Goal: Transaction & Acquisition: Book appointment/travel/reservation

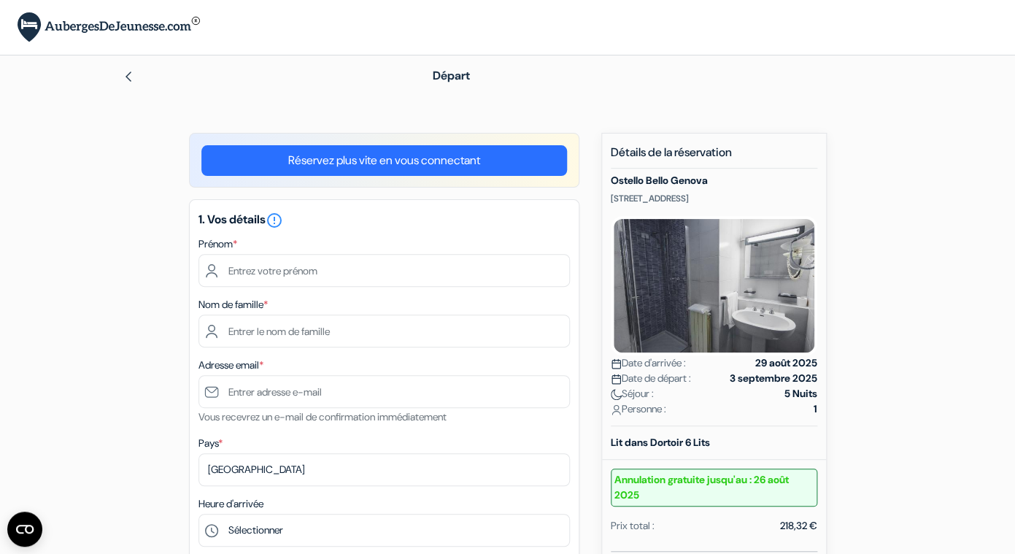
click at [363, 157] on link "Réservez plus vite en vous connectant" at bounding box center [383, 160] width 365 height 31
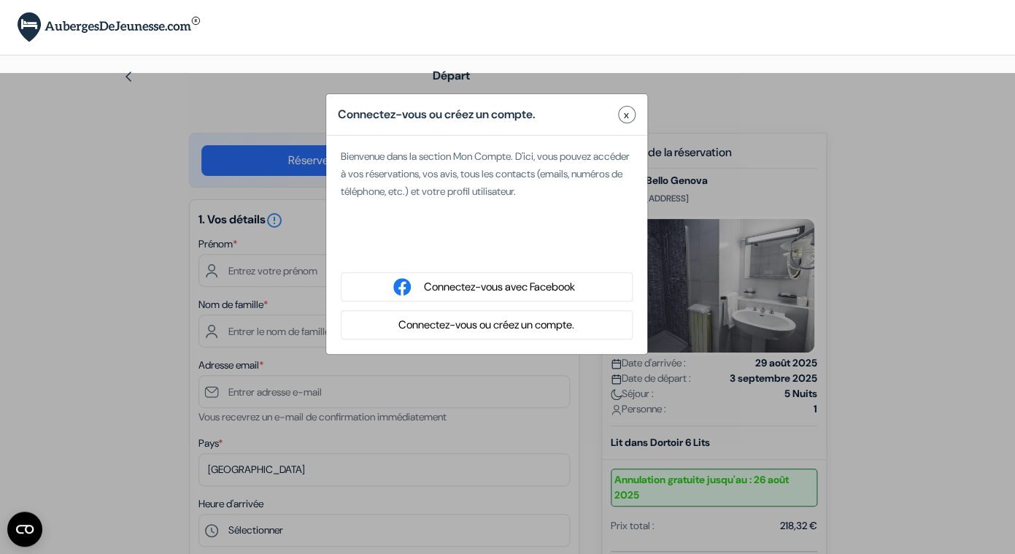
click at [483, 251] on div "Acceder con Google. Se abre en una pestaña nueva" at bounding box center [487, 249] width 292 height 32
type input "[PERSON_NAME]"
type input "[PERSON_NAME][EMAIL_ADDRESS][DOMAIN_NAME]"
select select
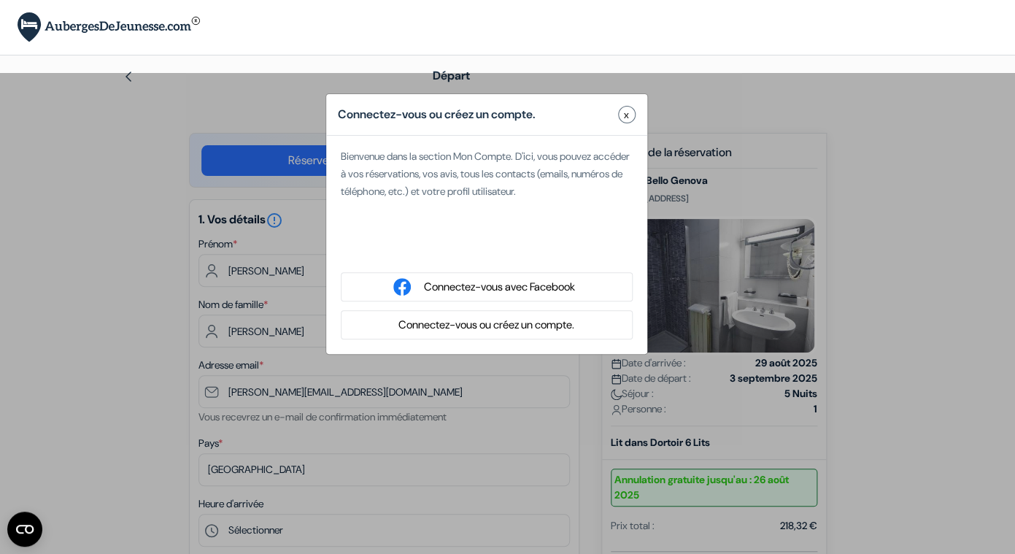
type input "7 52 05 02 43"
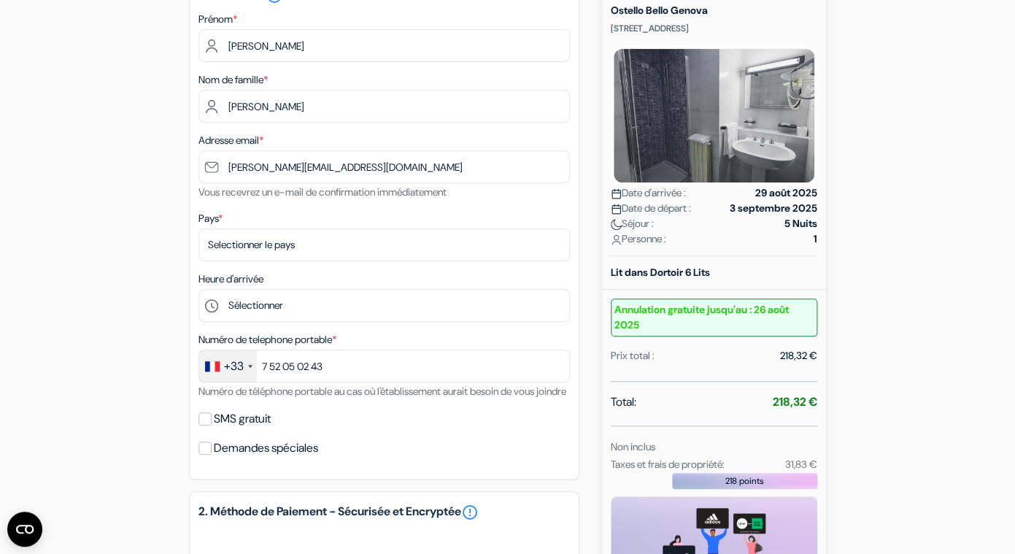
scroll to position [175, 0]
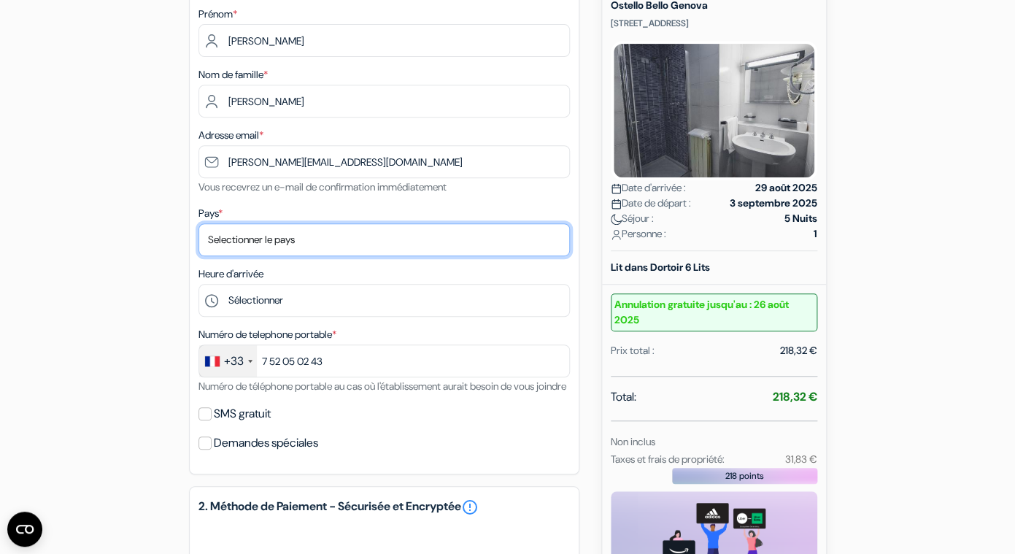
click at [427, 228] on select "Selectionner le pays Abkhazie [GEOGRAPHIC_DATA] [GEOGRAPHIC_DATA] [GEOGRAPHIC_D…" at bounding box center [383, 239] width 371 height 33
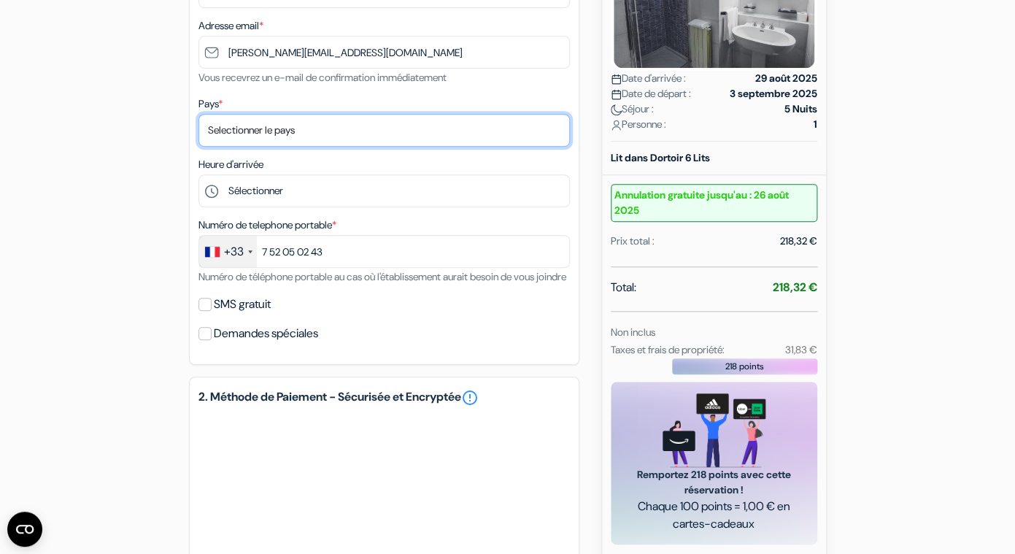
scroll to position [288, 0]
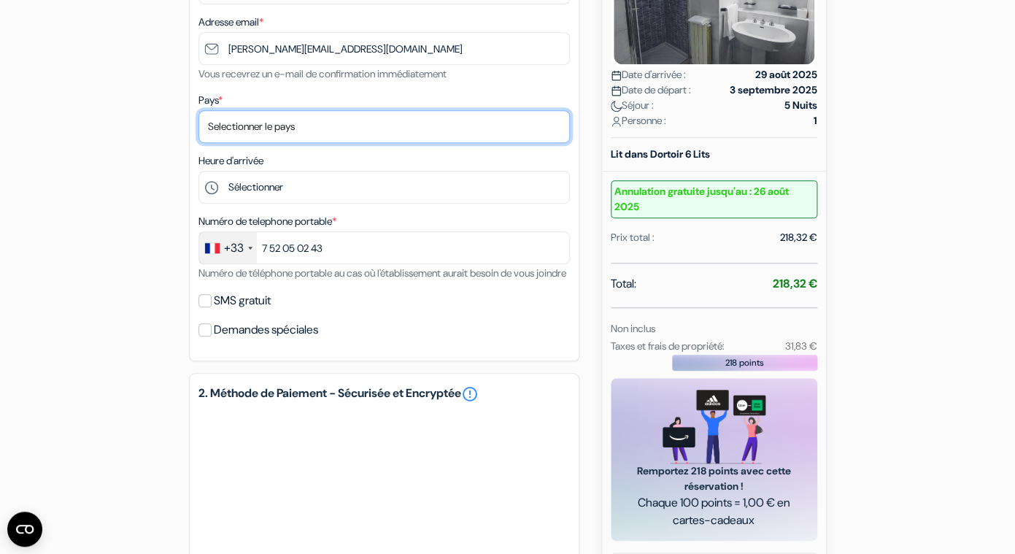
click at [296, 143] on select "Selectionner le pays Abkhazie [GEOGRAPHIC_DATA] [GEOGRAPHIC_DATA] [GEOGRAPHIC_D…" at bounding box center [383, 126] width 371 height 33
select select "fr"
click option "[GEOGRAPHIC_DATA]" at bounding box center [0, 0] width 0 height 0
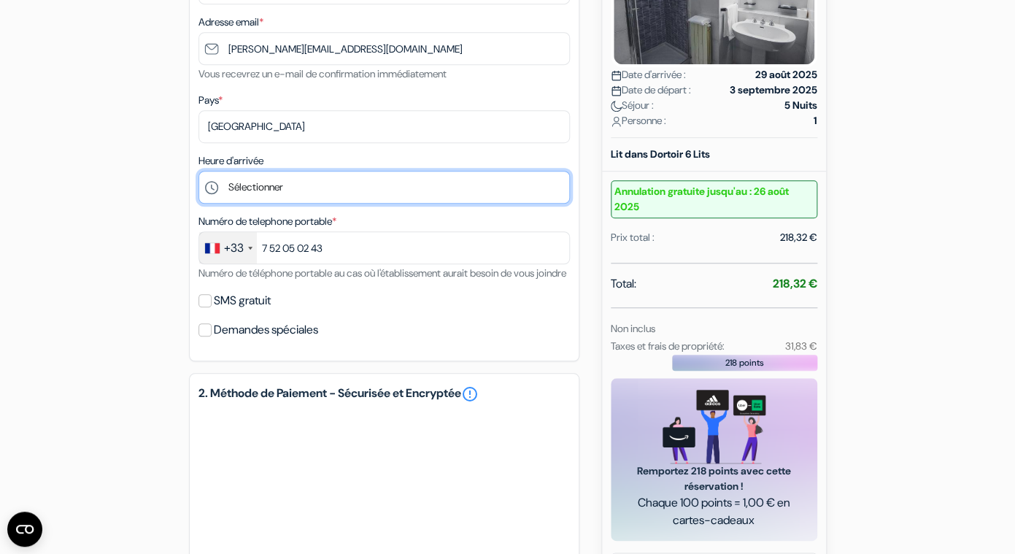
select select "23"
click option "23:00" at bounding box center [0, 0] width 0 height 0
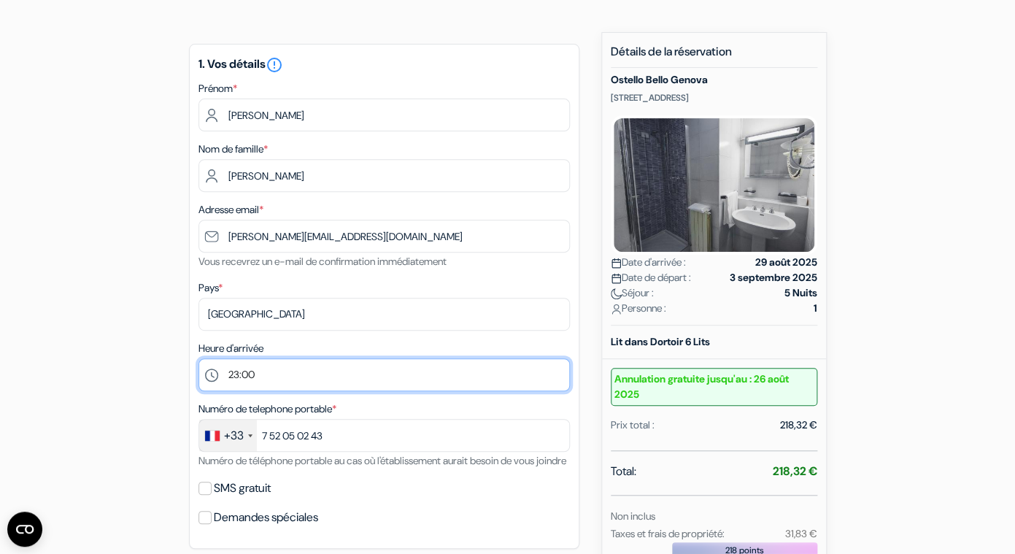
scroll to position [0, 0]
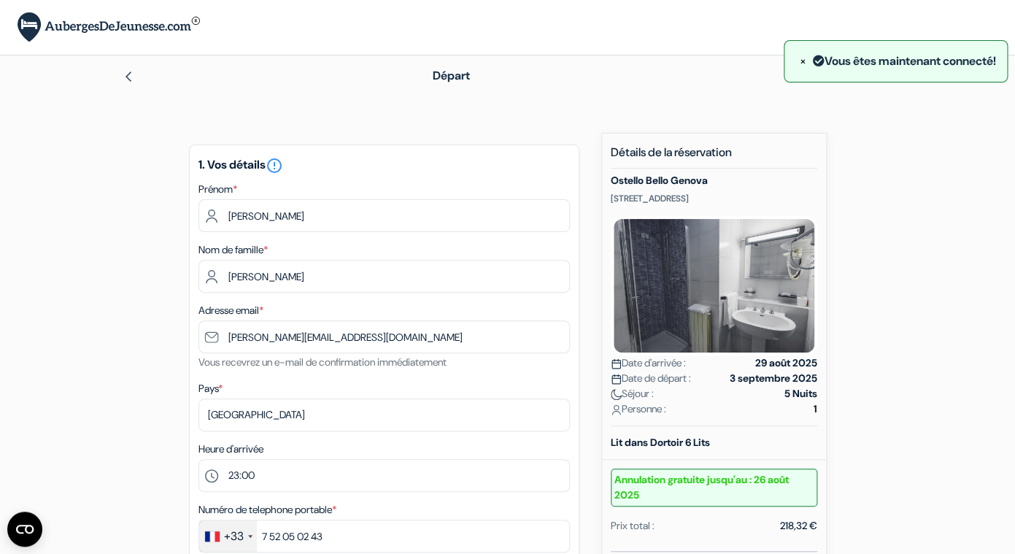
click at [133, 78] on img at bounding box center [129, 77] width 12 height 12
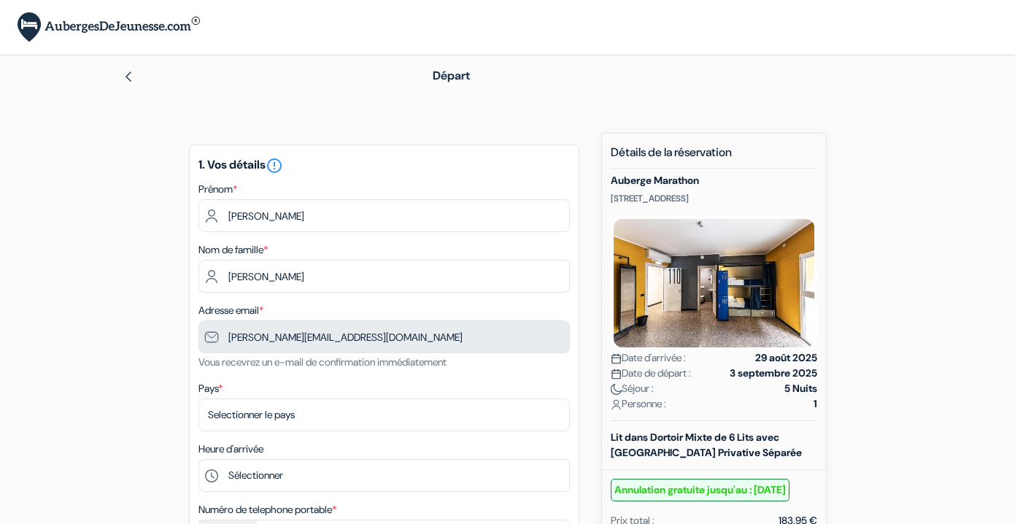
scroll to position [225, 0]
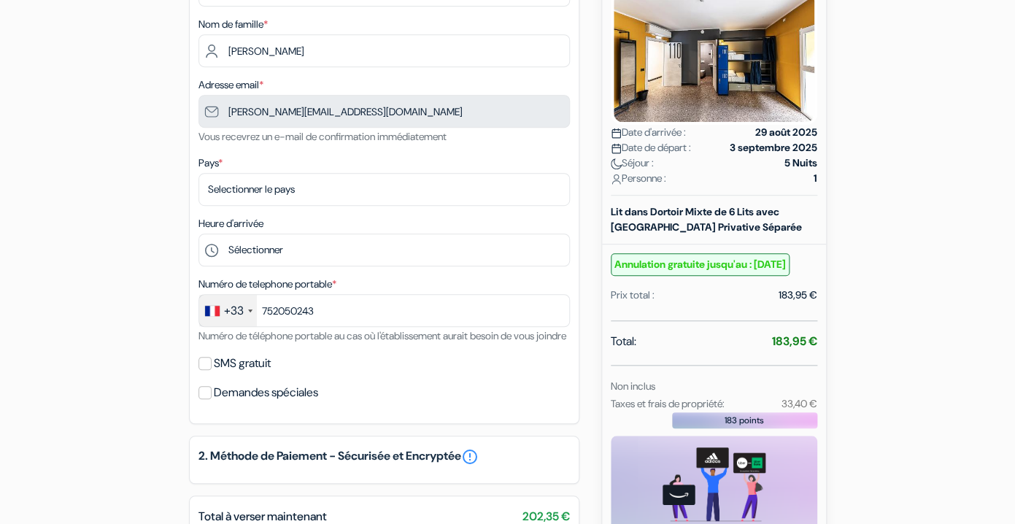
type input "7 52 05 02 43"
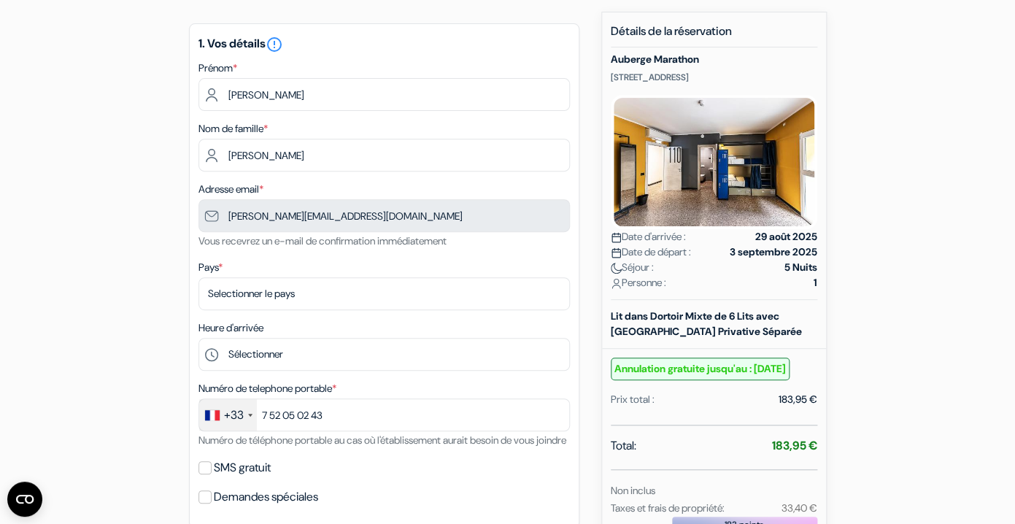
scroll to position [123, 0]
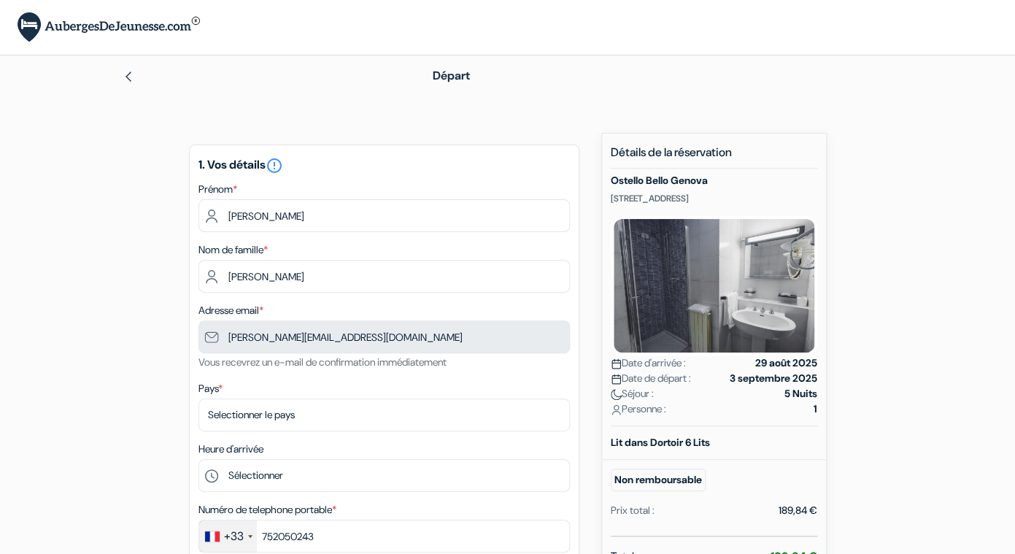
type input "7 52 05 02 43"
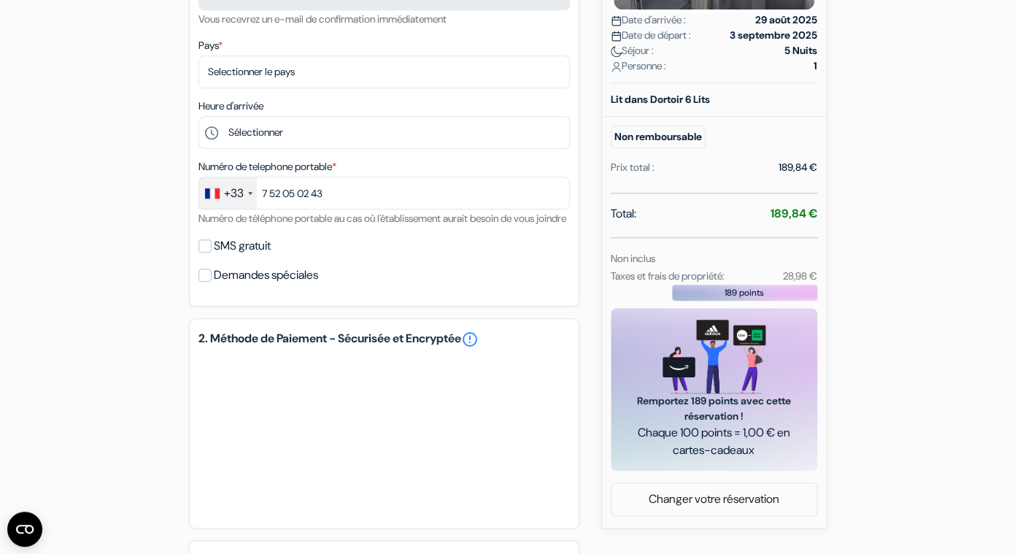
scroll to position [342, 0]
click at [206, 253] on input "SMS gratuit" at bounding box center [204, 246] width 13 height 13
checkbox input "true"
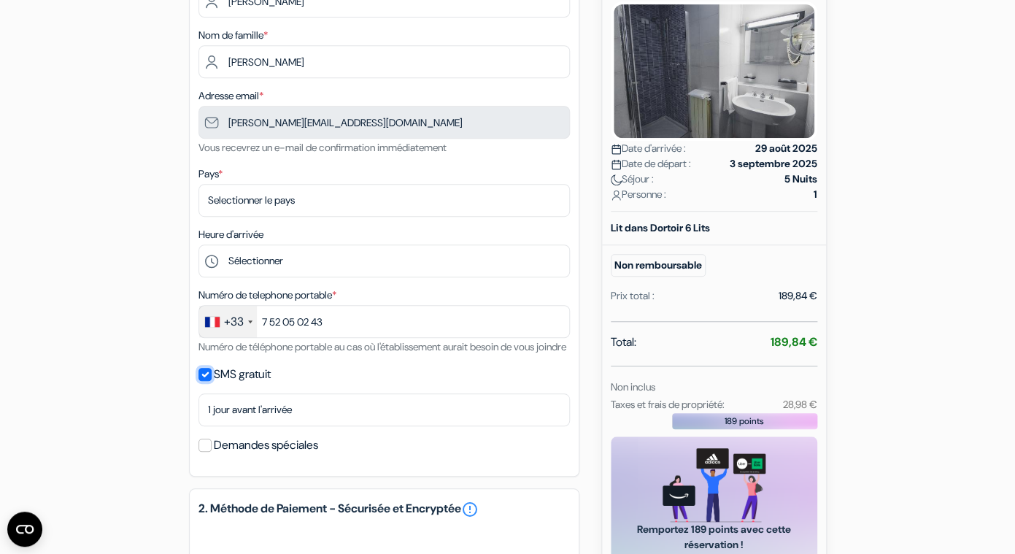
scroll to position [212, 0]
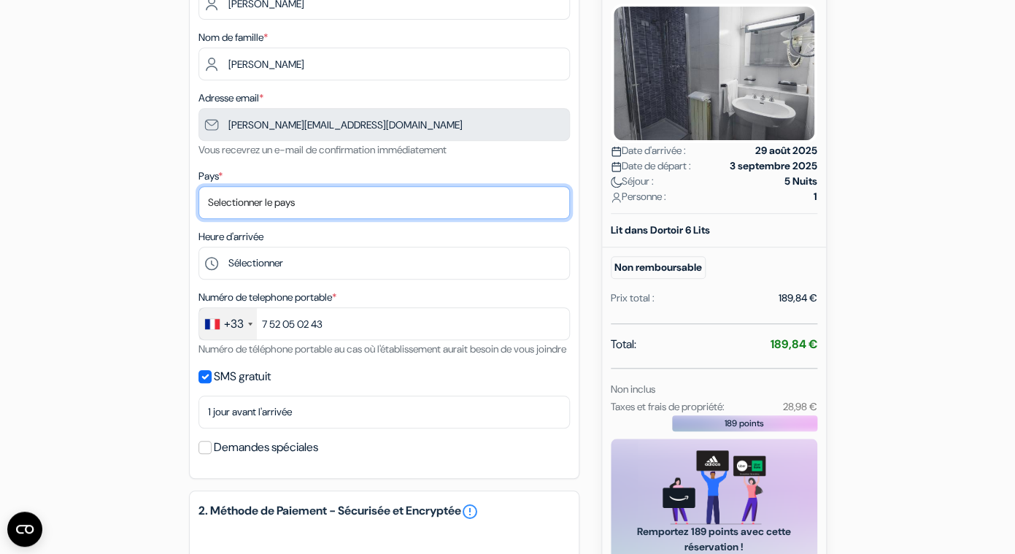
click at [261, 204] on select "Selectionner le pays Abkhazie [GEOGRAPHIC_DATA] [GEOGRAPHIC_DATA] [GEOGRAPHIC_D…" at bounding box center [383, 202] width 371 height 33
select select "fr"
click option "[GEOGRAPHIC_DATA]" at bounding box center [0, 0] width 0 height 0
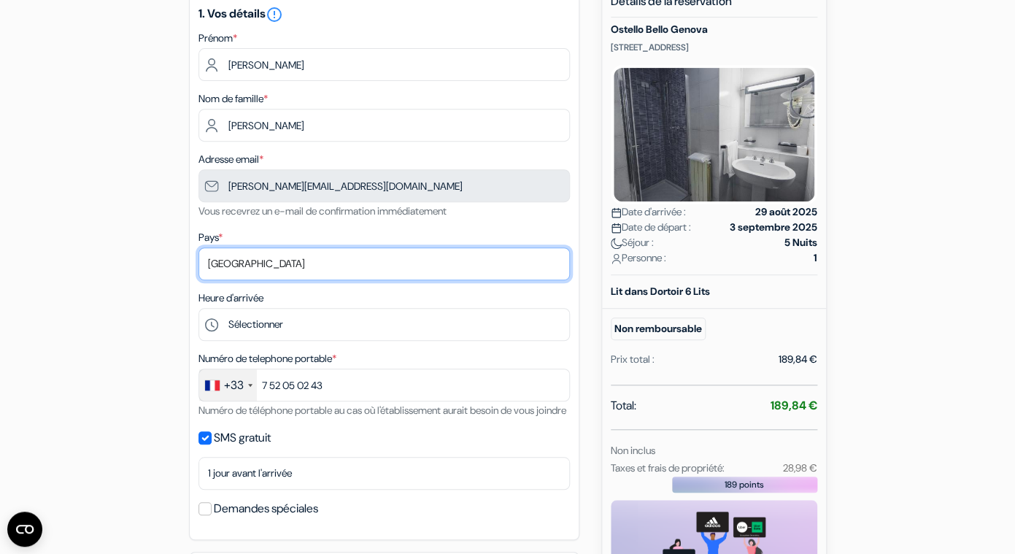
scroll to position [150, 0]
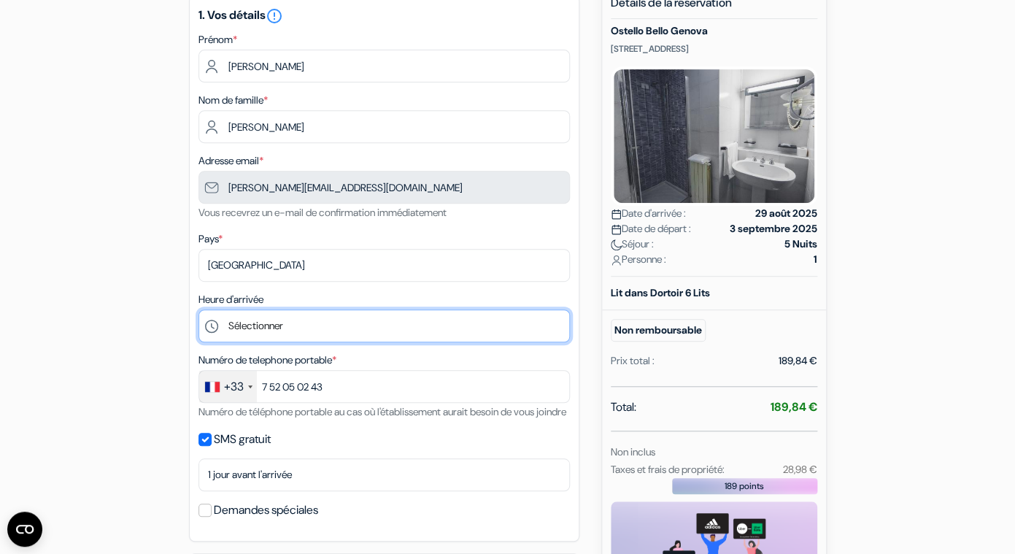
select select "23"
click option "23:00" at bounding box center [0, 0] width 0 height 0
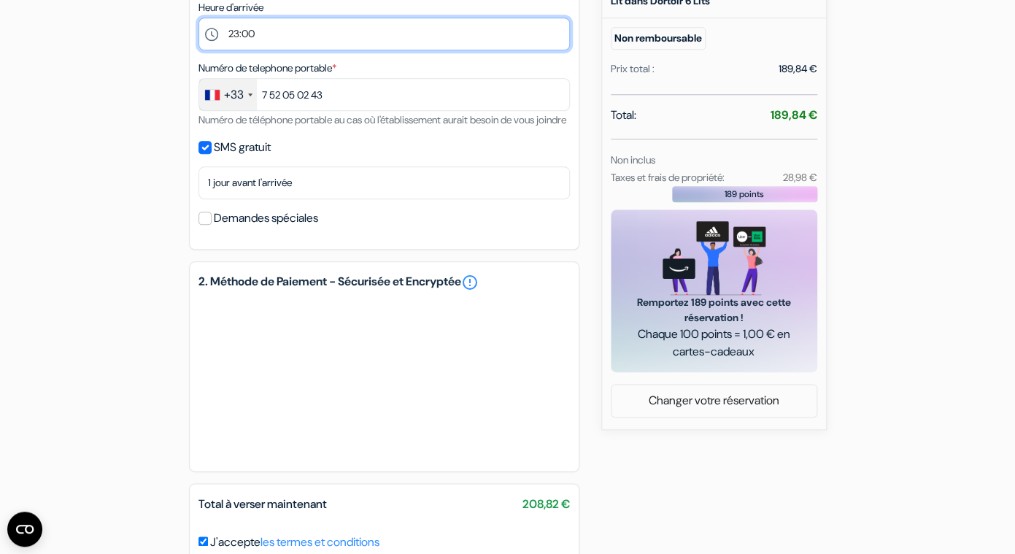
scroll to position [0, 0]
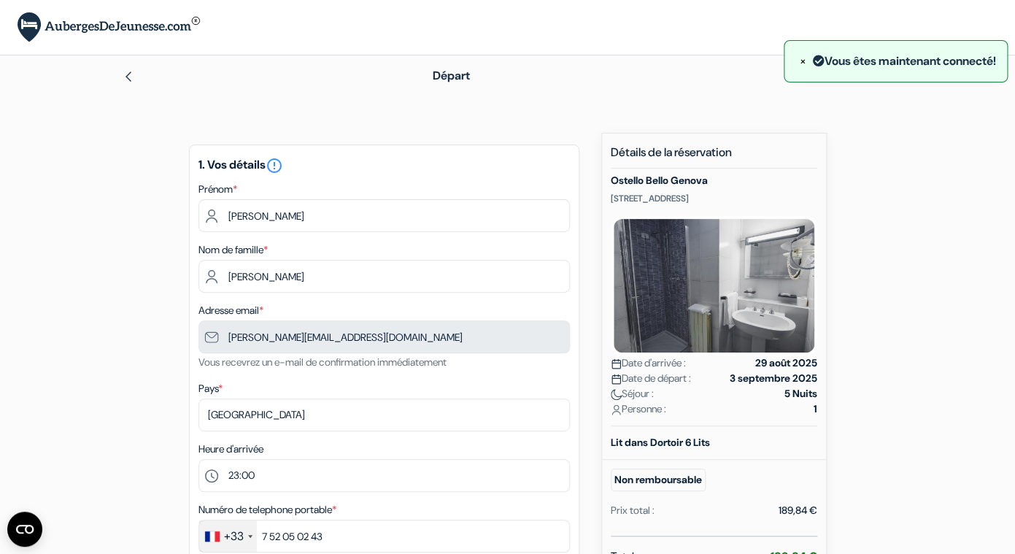
click at [63, 35] on img at bounding box center [109, 27] width 182 height 30
